Goal: Information Seeking & Learning: Learn about a topic

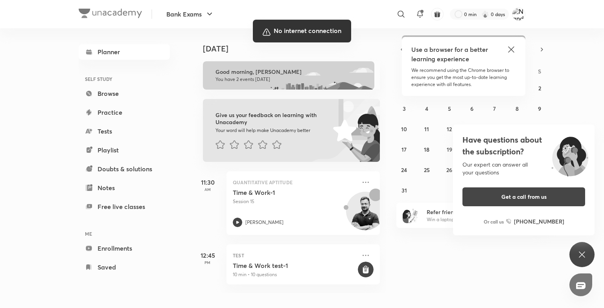
click at [438, 288] on div at bounding box center [302, 154] width 604 height 308
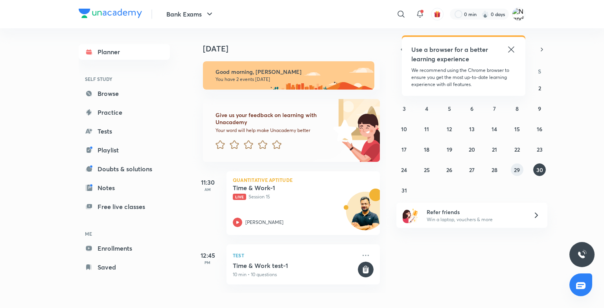
click at [515, 169] on abbr "29" at bounding box center [517, 169] width 6 height 7
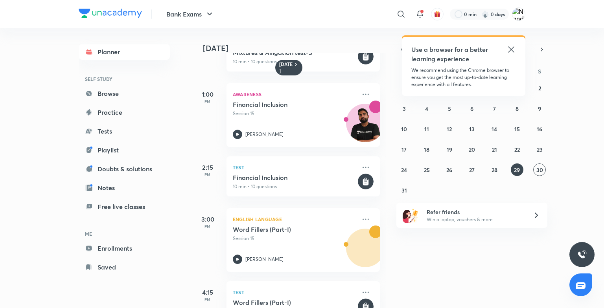
scroll to position [186, 0]
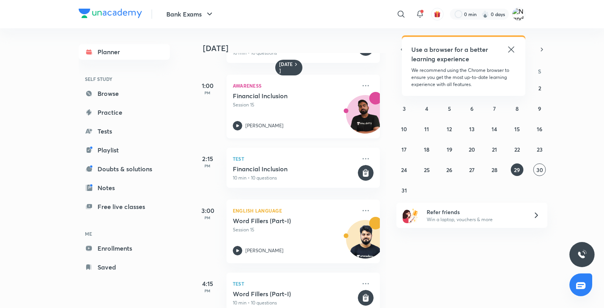
click at [244, 125] on div "Abhijeet Mishra" at bounding box center [294, 125] width 123 height 9
